Goal: Information Seeking & Learning: Learn about a topic

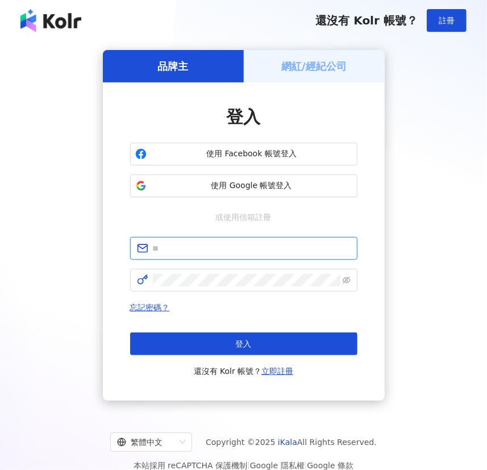
click at [228, 248] on input "text" at bounding box center [252, 248] width 198 height 13
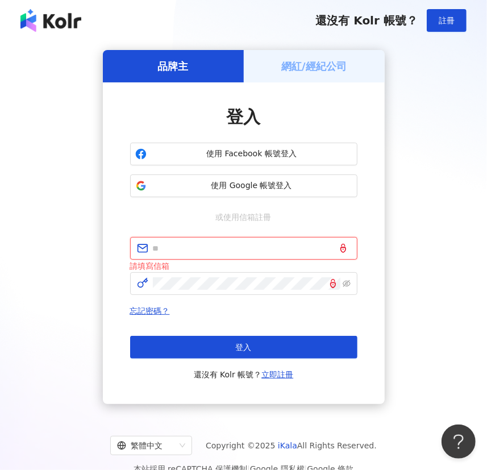
drag, startPoint x: 194, startPoint y: 249, endPoint x: 222, endPoint y: 255, distance: 28.3
click at [194, 249] on input "text" at bounding box center [252, 248] width 198 height 13
paste input "**********"
type input "**********"
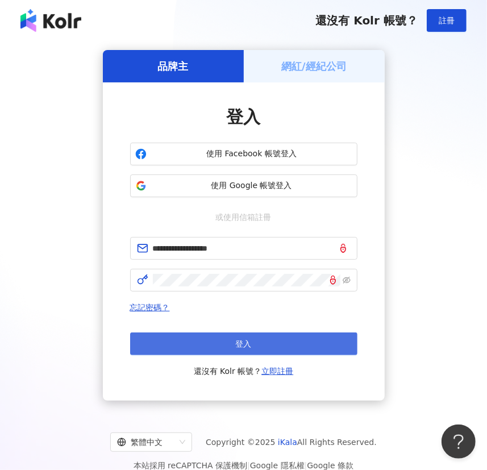
click at [273, 341] on button "登入" at bounding box center [243, 343] width 227 height 23
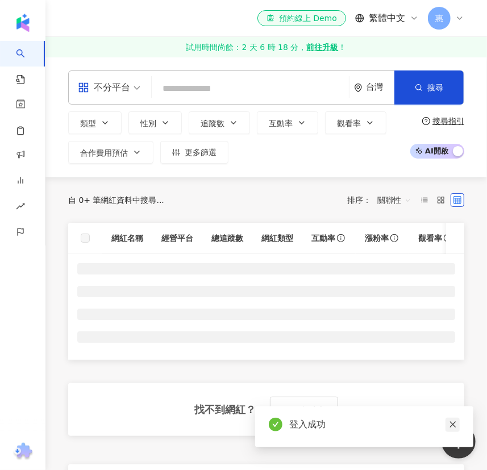
click at [455, 427] on icon "close" at bounding box center [453, 424] width 8 height 8
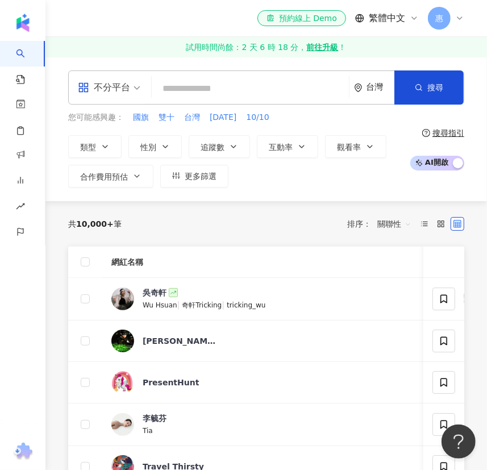
drag, startPoint x: 109, startPoint y: 143, endPoint x: 108, endPoint y: 159, distance: 16.0
click at [109, 143] on icon "button" at bounding box center [105, 146] width 9 height 9
click at [124, 99] on span at bounding box center [109, 87] width 63 height 33
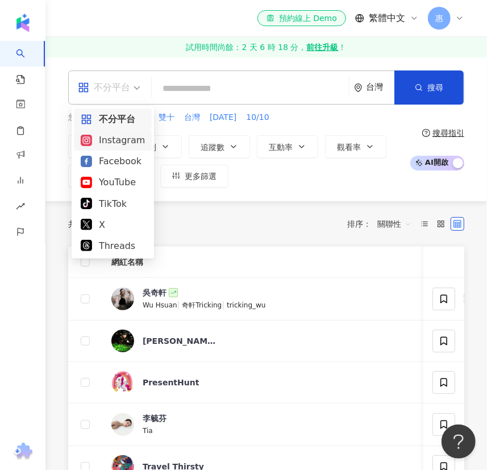
click at [108, 141] on div "Instagram" at bounding box center [113, 140] width 64 height 14
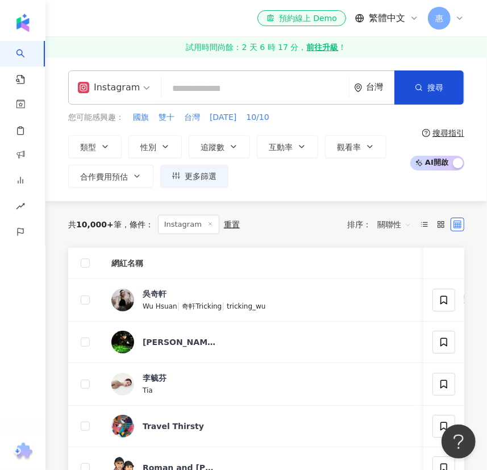
click at [276, 227] on div "共 10,000+ 筆 條件 ： Instagram 重置 排序： 關聯性" at bounding box center [266, 224] width 396 height 19
click at [113, 147] on button "類型" at bounding box center [94, 146] width 53 height 23
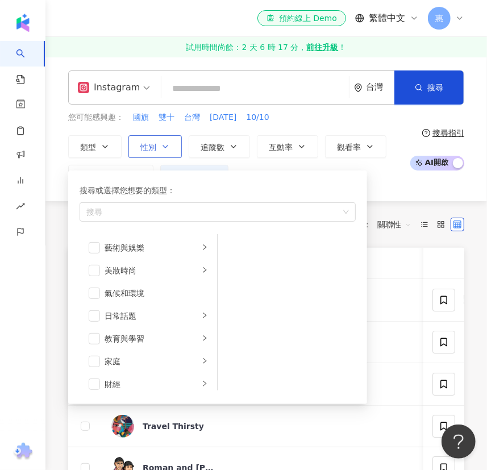
click at [149, 145] on span "性別" at bounding box center [148, 147] width 16 height 9
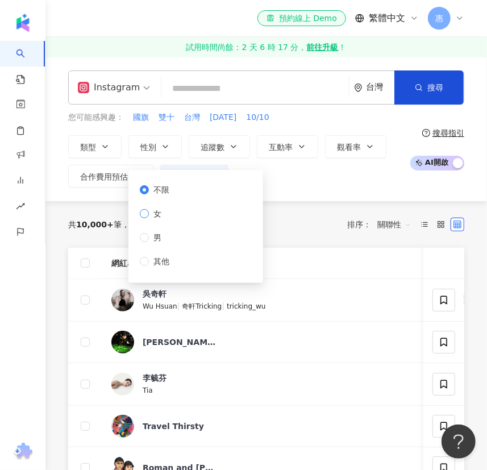
click at [160, 218] on span "女" at bounding box center [157, 213] width 17 height 13
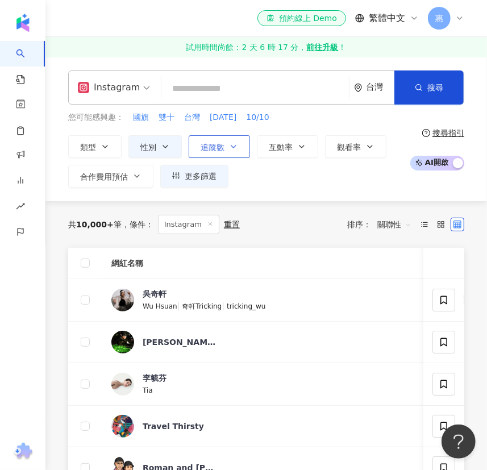
click at [232, 147] on icon "button" at bounding box center [233, 146] width 9 height 9
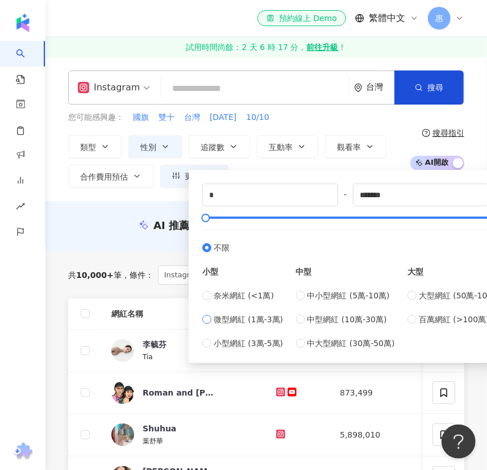
type input "*****"
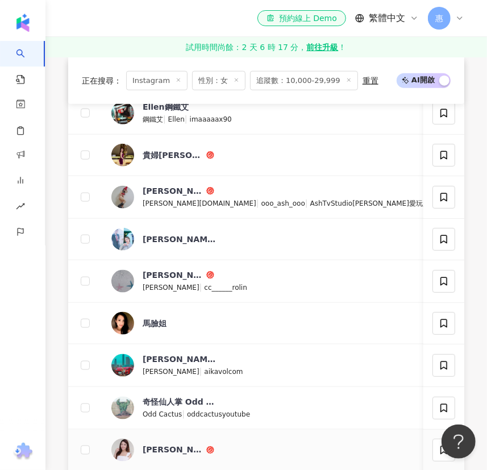
scroll to position [774, 0]
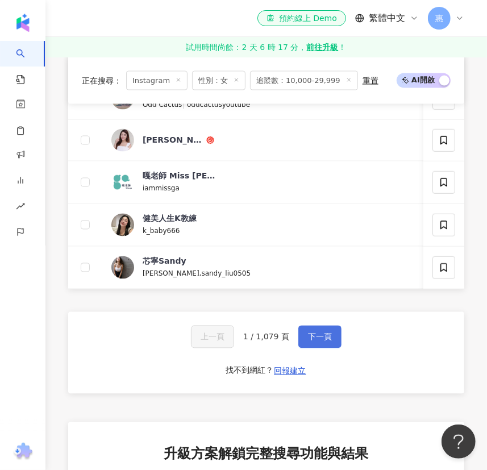
click at [327, 342] on span "下一頁" at bounding box center [320, 336] width 24 height 9
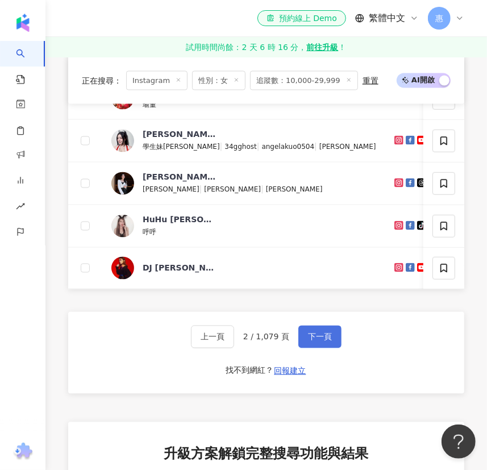
click at [327, 342] on span "下一頁" at bounding box center [320, 336] width 24 height 9
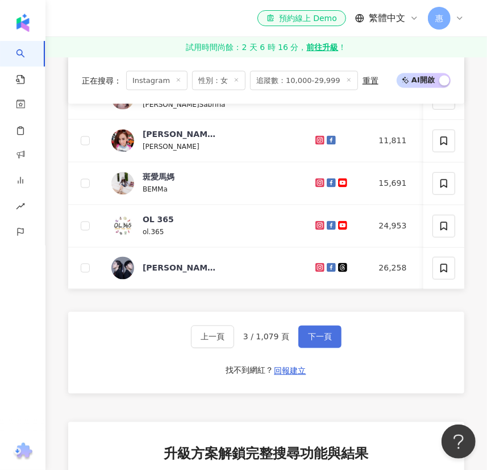
click at [333, 344] on button "下一頁" at bounding box center [319, 337] width 43 height 23
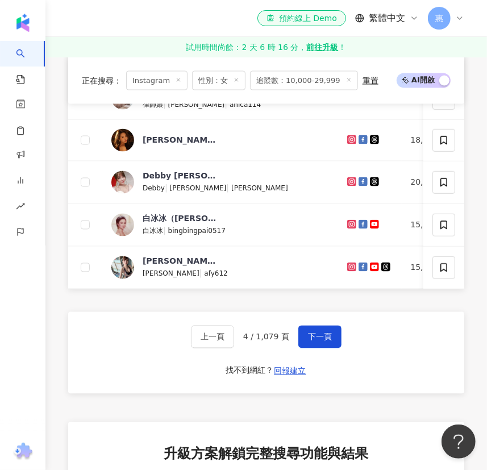
click at [328, 342] on span "下一頁" at bounding box center [320, 336] width 24 height 9
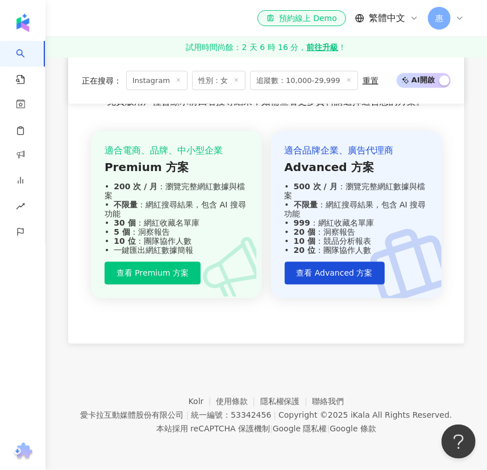
scroll to position [767, 0]
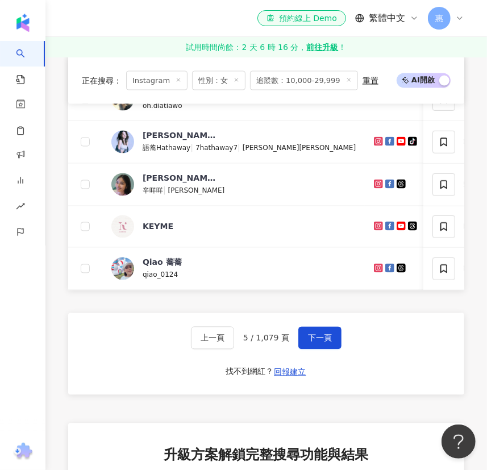
click at [328, 343] on span "下一頁" at bounding box center [320, 338] width 24 height 9
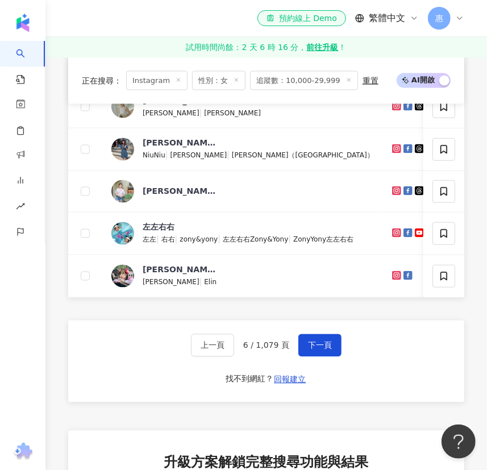
scroll to position [774, 0]
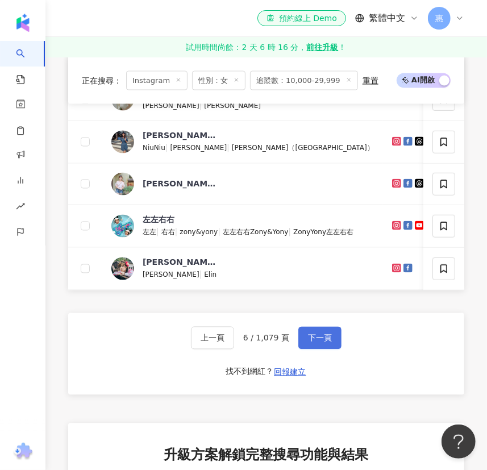
click at [328, 343] on span "下一頁" at bounding box center [320, 338] width 24 height 9
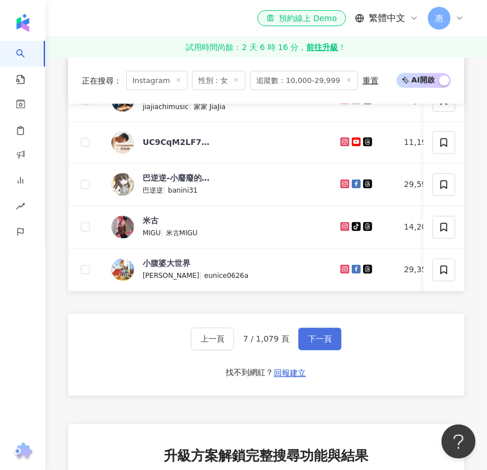
click at [309, 344] on span "下一頁" at bounding box center [320, 339] width 24 height 9
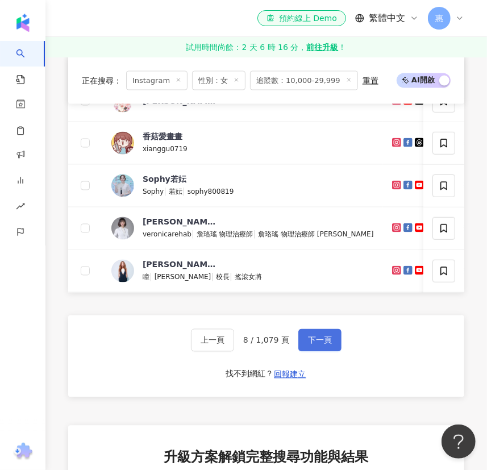
click at [322, 345] on span "下一頁" at bounding box center [320, 340] width 24 height 9
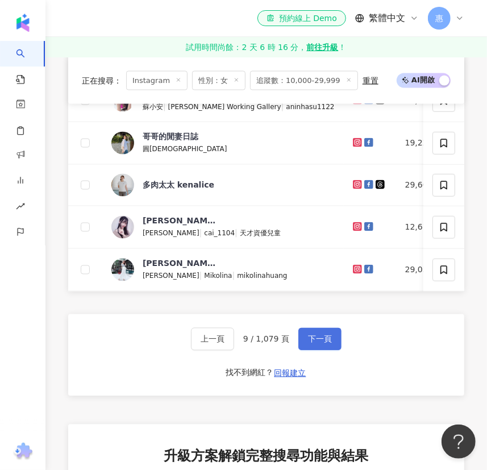
click at [311, 344] on span "下一頁" at bounding box center [320, 339] width 24 height 9
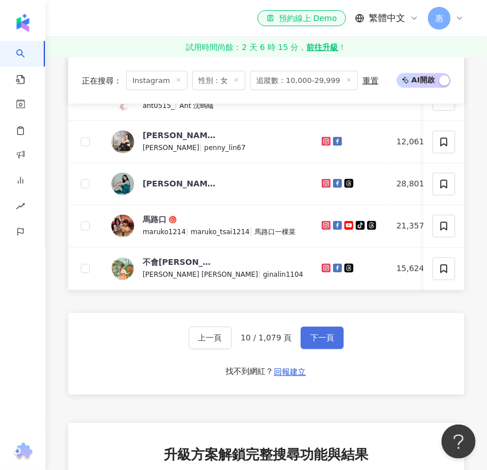
click at [320, 349] on button "下一頁" at bounding box center [322, 338] width 43 height 23
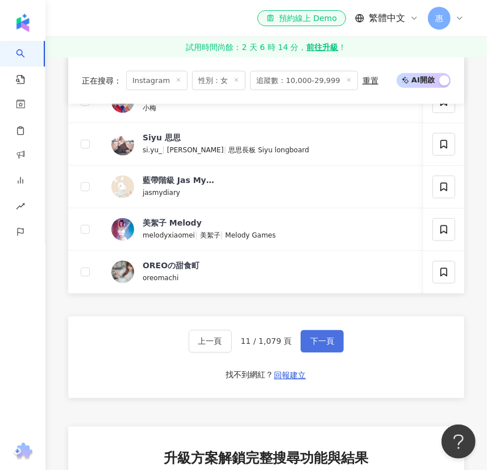
click at [322, 346] on span "下一頁" at bounding box center [322, 341] width 24 height 9
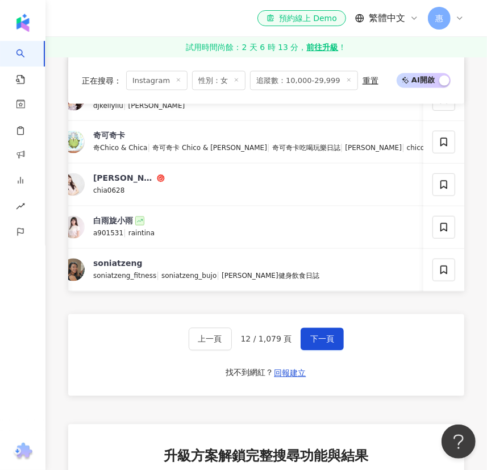
scroll to position [0, 57]
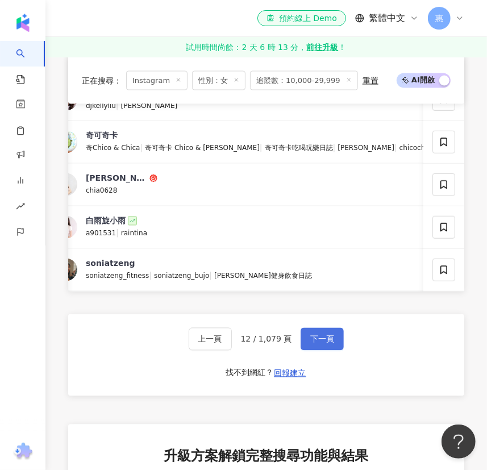
click at [318, 344] on span "下一頁" at bounding box center [322, 339] width 24 height 9
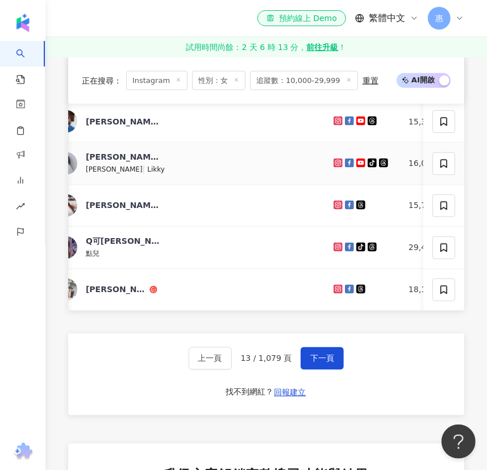
scroll to position [767, 0]
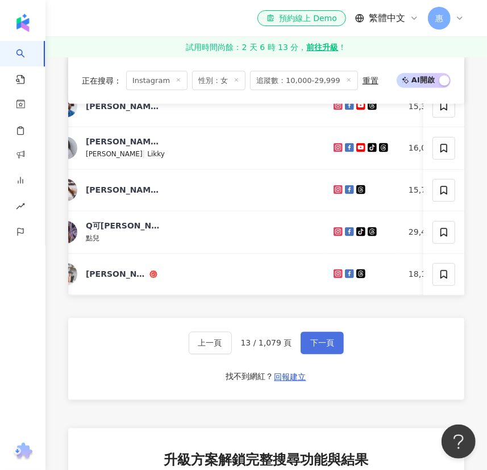
click at [311, 348] on span "下一頁" at bounding box center [322, 343] width 24 height 9
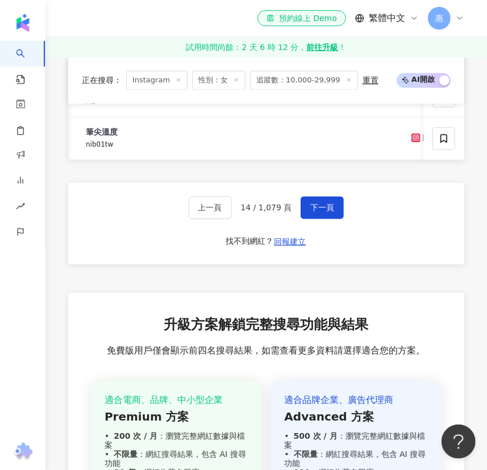
scroll to position [922, 0]
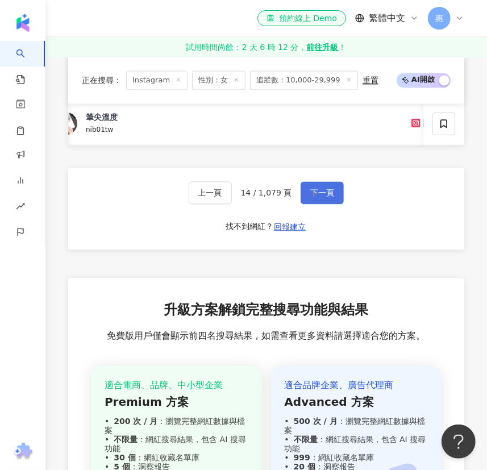
click at [314, 197] on span "下一頁" at bounding box center [322, 192] width 24 height 9
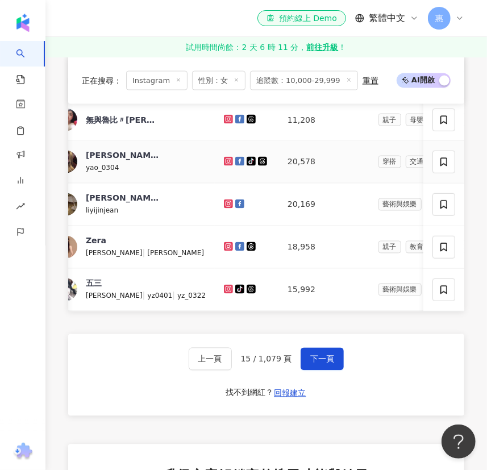
scroll to position [767, 0]
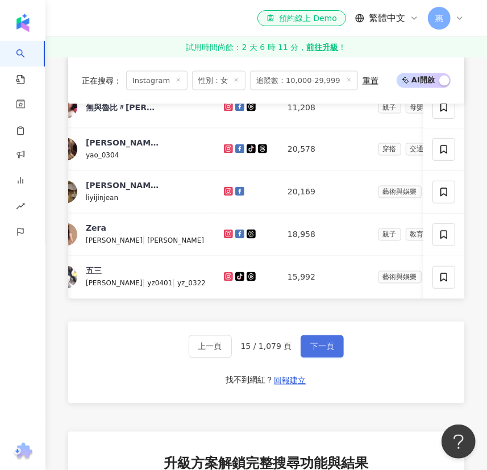
click at [332, 358] on button "下一頁" at bounding box center [322, 346] width 43 height 23
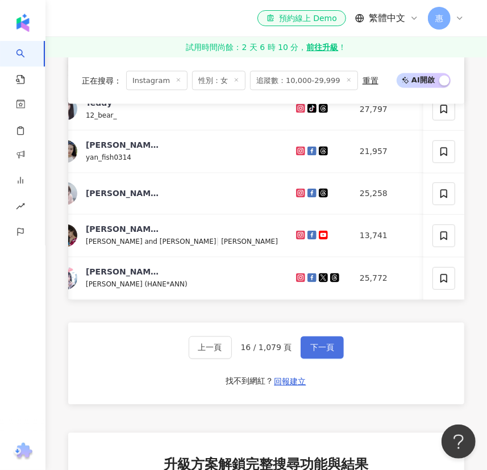
click at [330, 352] on span "下一頁" at bounding box center [322, 347] width 24 height 9
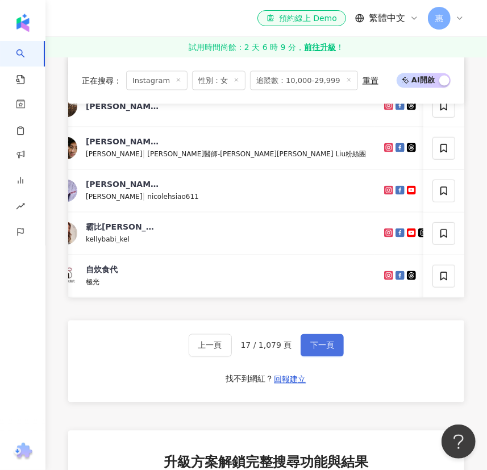
click at [324, 350] on span "下一頁" at bounding box center [322, 345] width 24 height 9
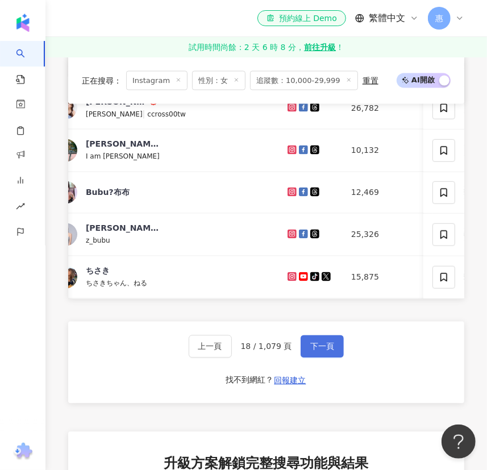
click at [332, 358] on button "下一頁" at bounding box center [322, 346] width 43 height 23
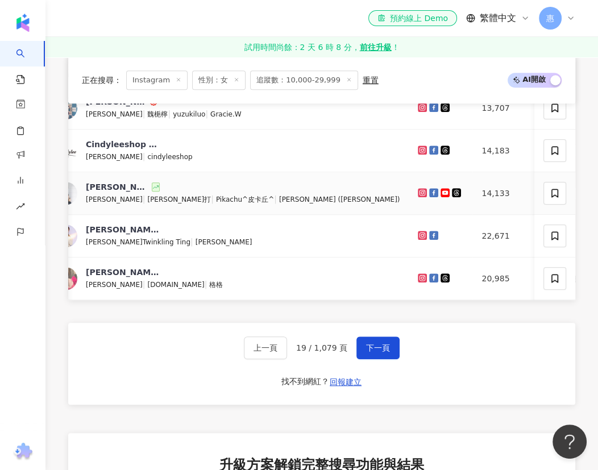
drag, startPoint x: 292, startPoint y: 197, endPoint x: 295, endPoint y: 206, distance: 10.1
click at [367, 352] on span "下一頁" at bounding box center [378, 347] width 24 height 9
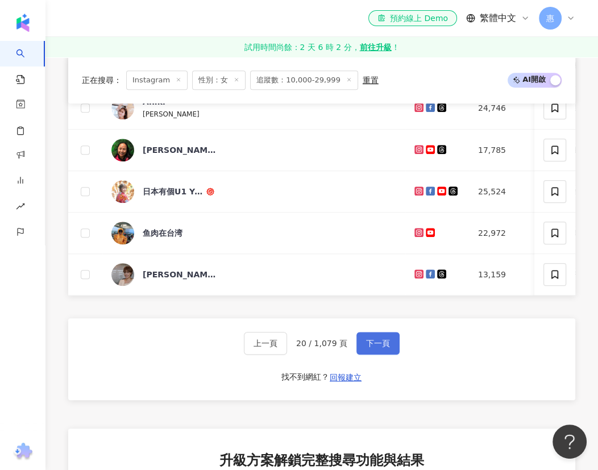
click at [372, 348] on span "下一頁" at bounding box center [378, 343] width 24 height 9
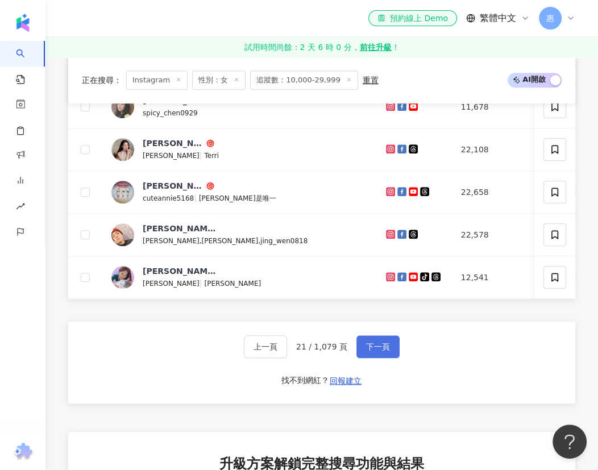
click at [362, 358] on button "下一頁" at bounding box center [377, 346] width 43 height 23
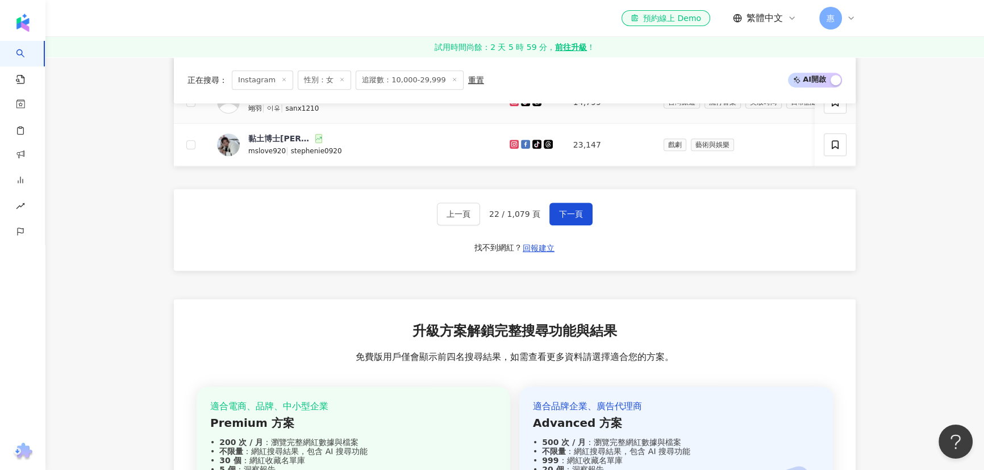
scroll to position [900, 0]
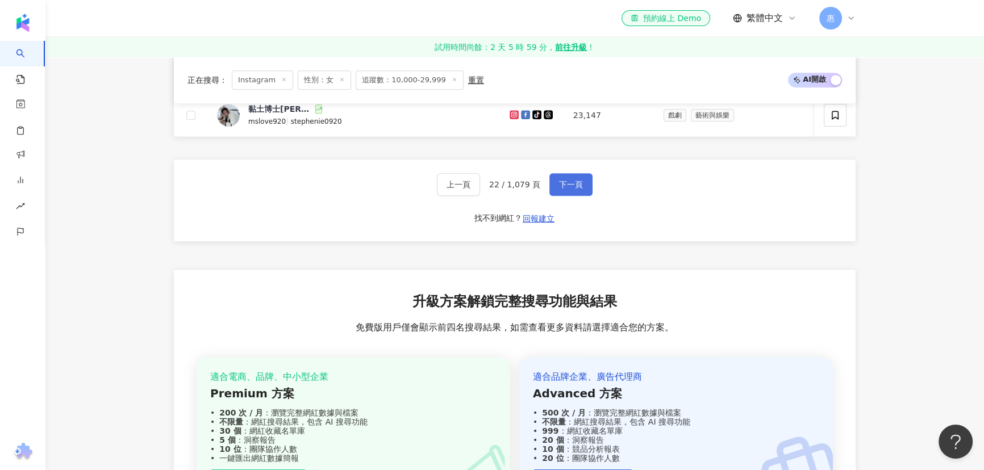
click at [486, 189] on span "下一頁" at bounding box center [571, 184] width 24 height 9
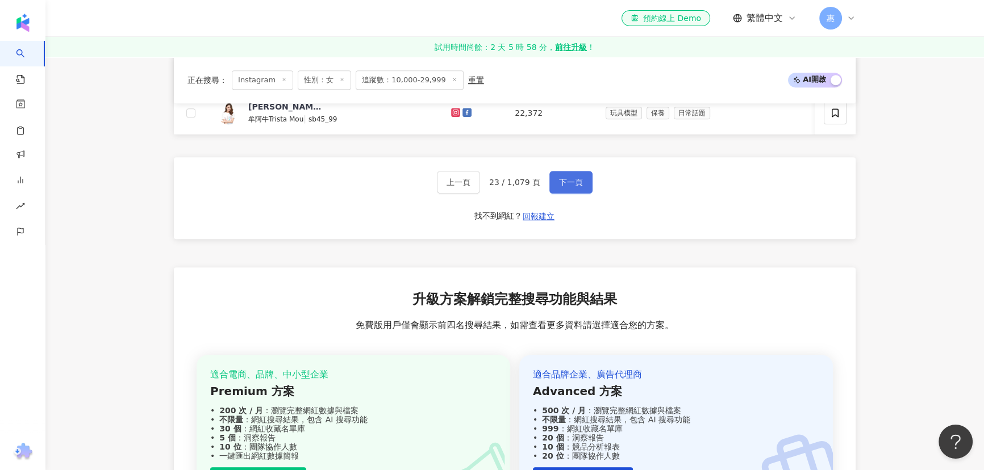
click at [486, 185] on button "下一頁" at bounding box center [570, 182] width 43 height 23
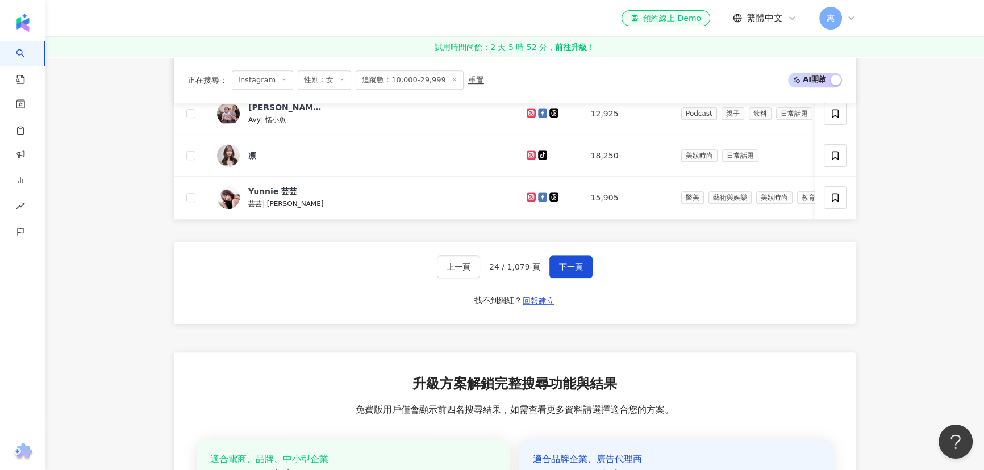
scroll to position [866, 0]
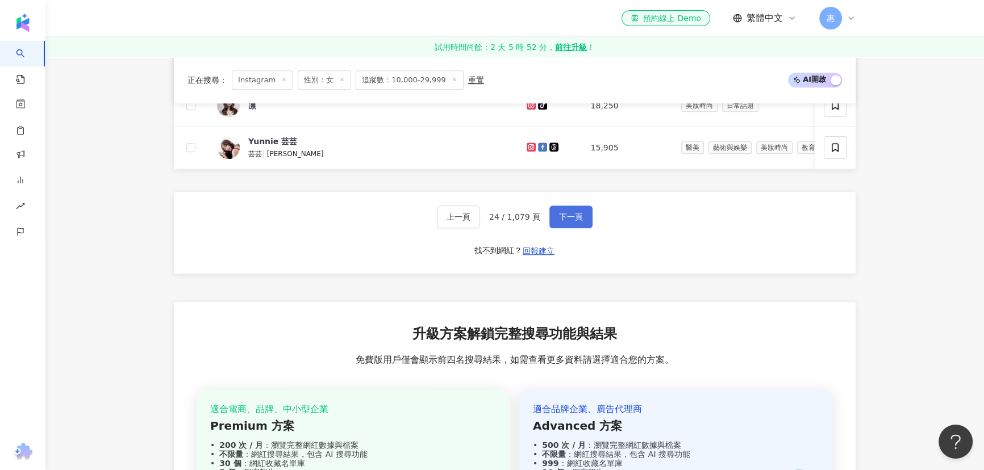
click at [486, 222] on span "下一頁" at bounding box center [571, 217] width 24 height 9
